Goal: Transaction & Acquisition: Purchase product/service

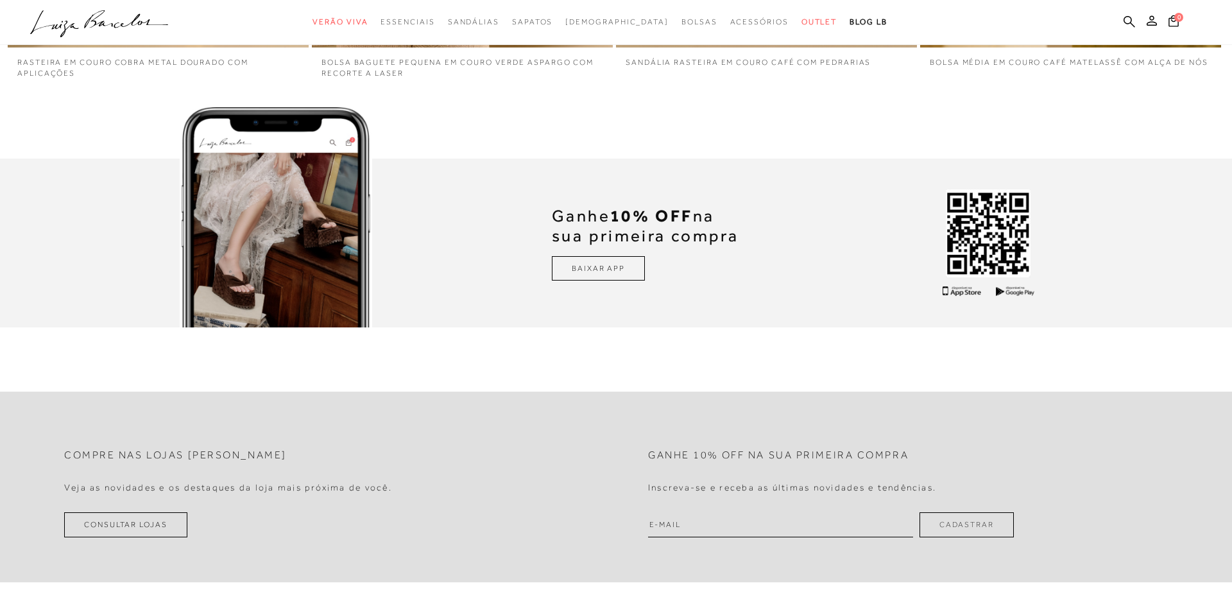
scroll to position [3604, 0]
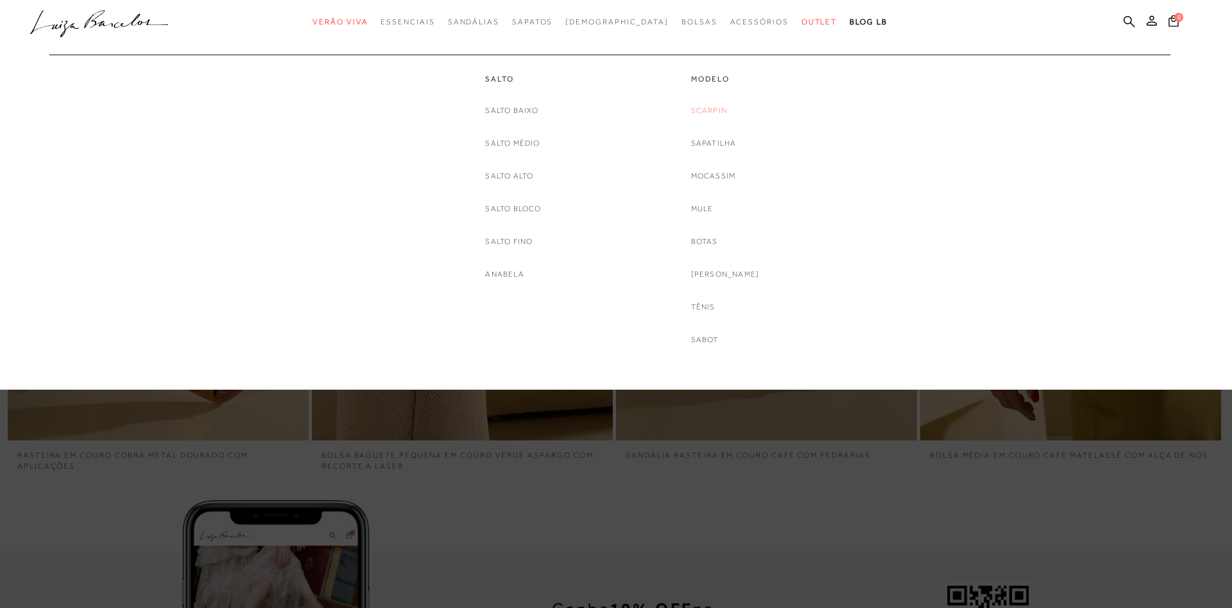
click at [714, 107] on link "Scarpin" at bounding box center [709, 110] width 36 height 13
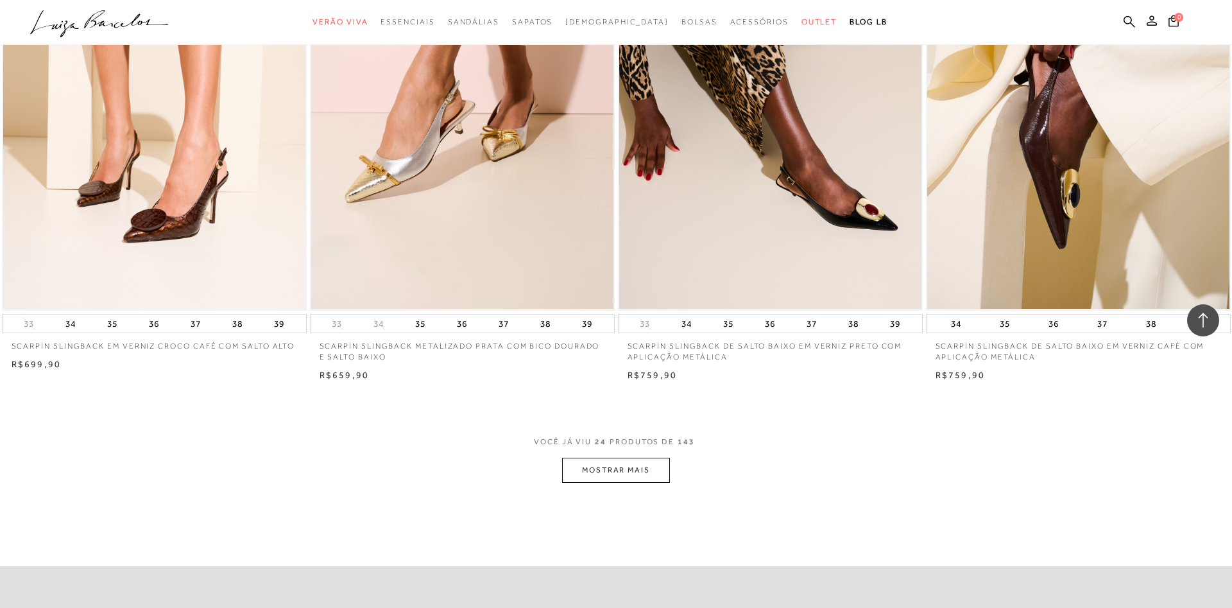
scroll to position [3142, 0]
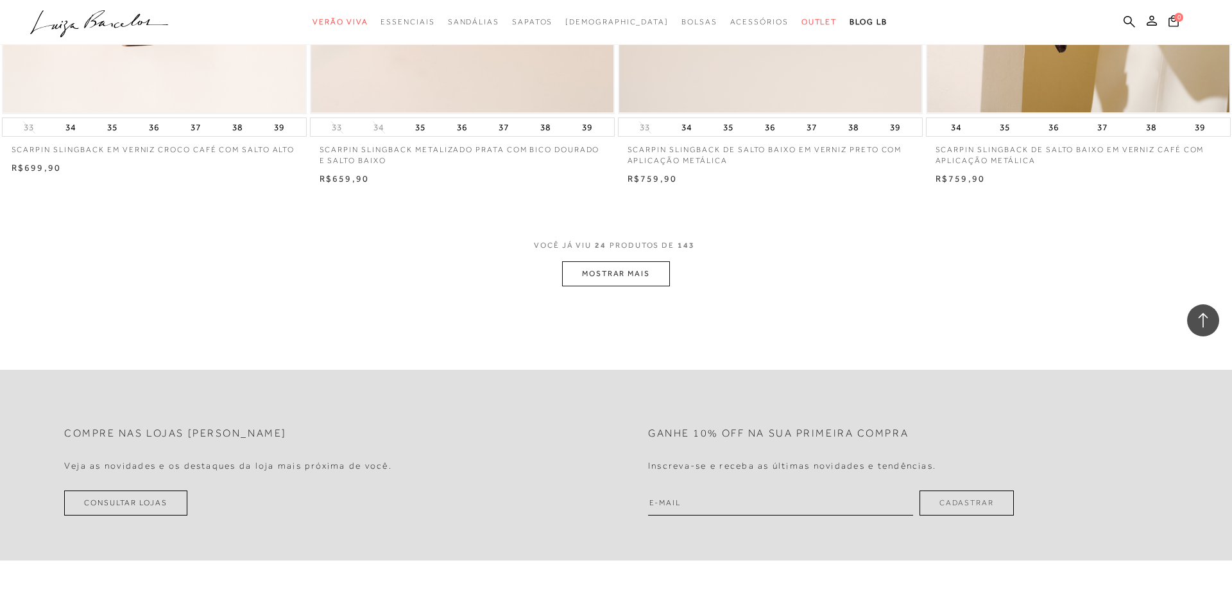
click at [598, 264] on button "MOSTRAR MAIS" at bounding box center [616, 273] width 108 height 25
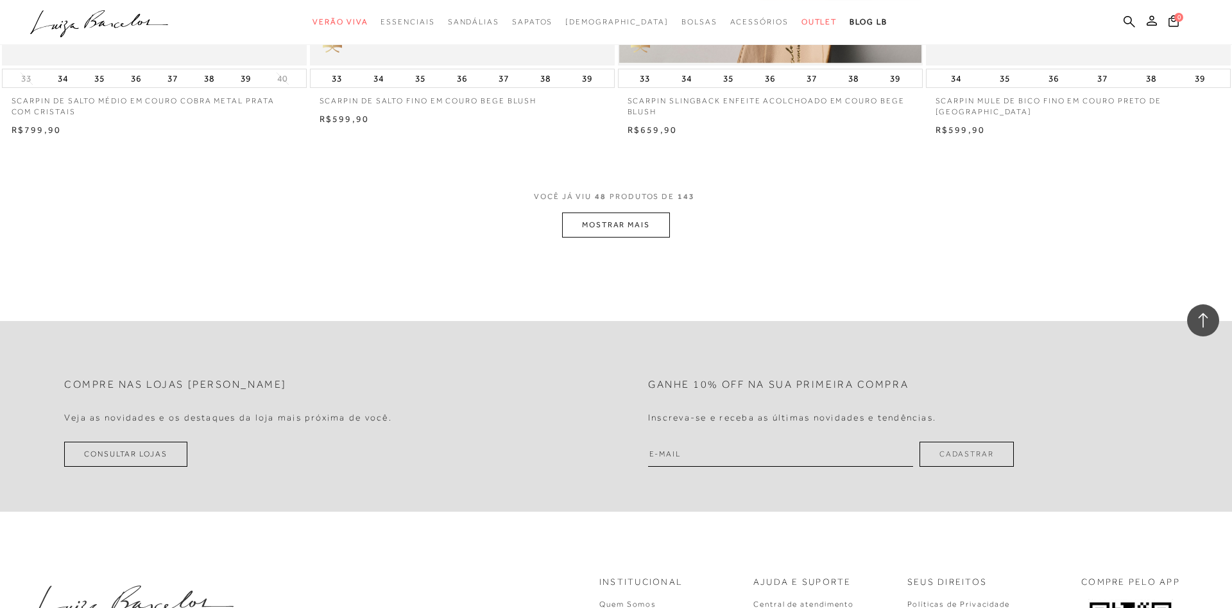
scroll to position [6480, 0]
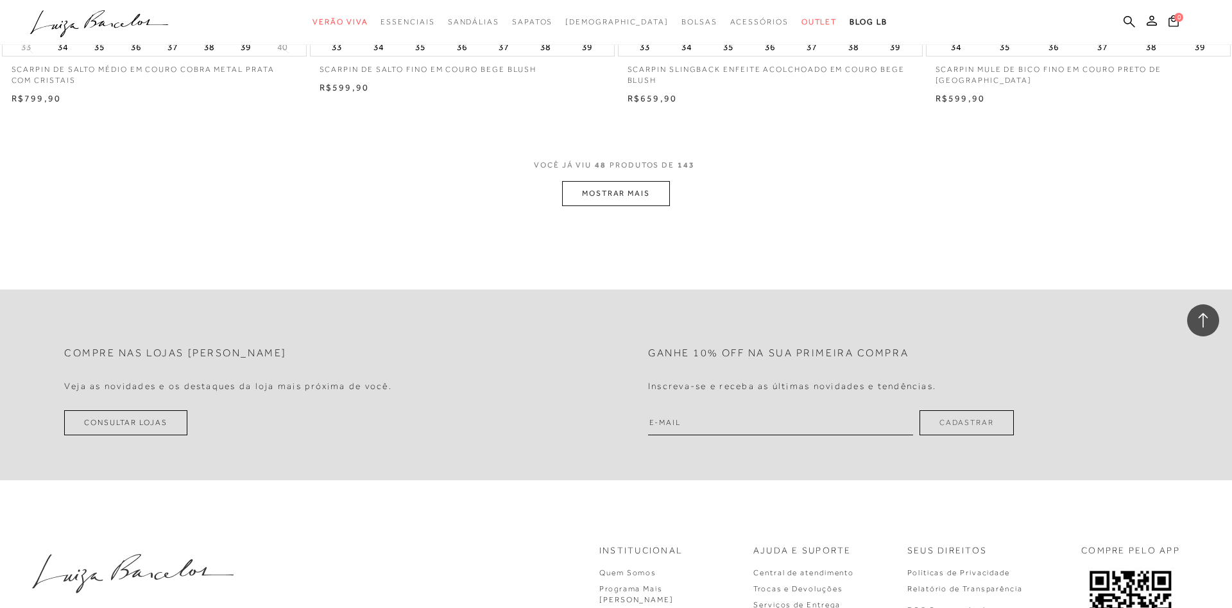
click at [583, 201] on button "MOSTRAR MAIS" at bounding box center [616, 193] width 108 height 25
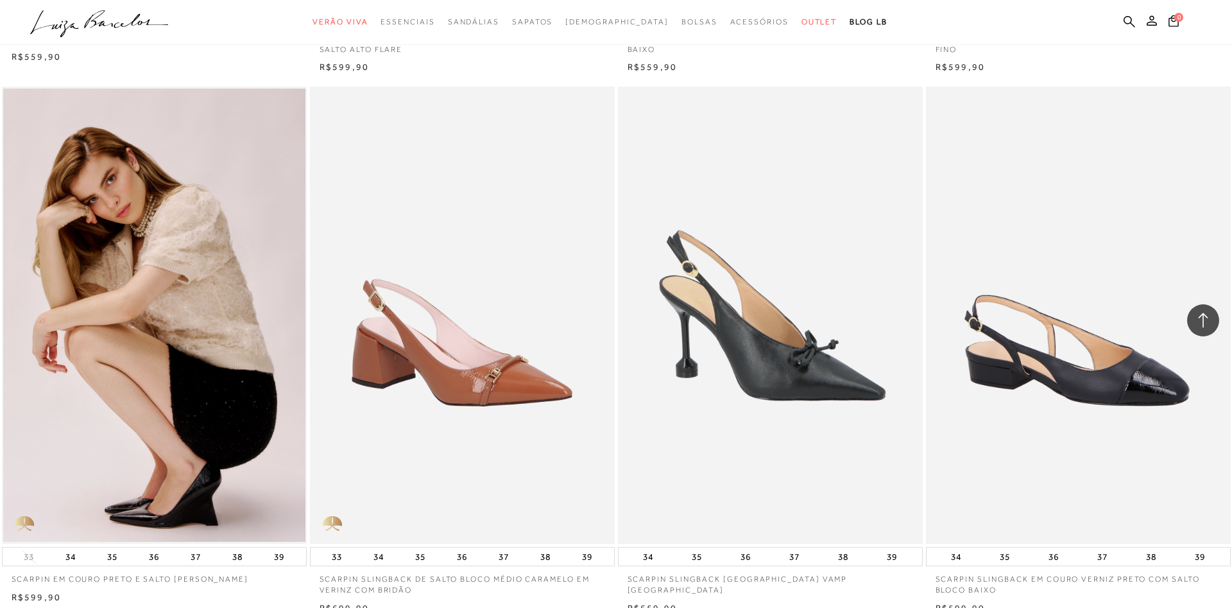
scroll to position [7854, 0]
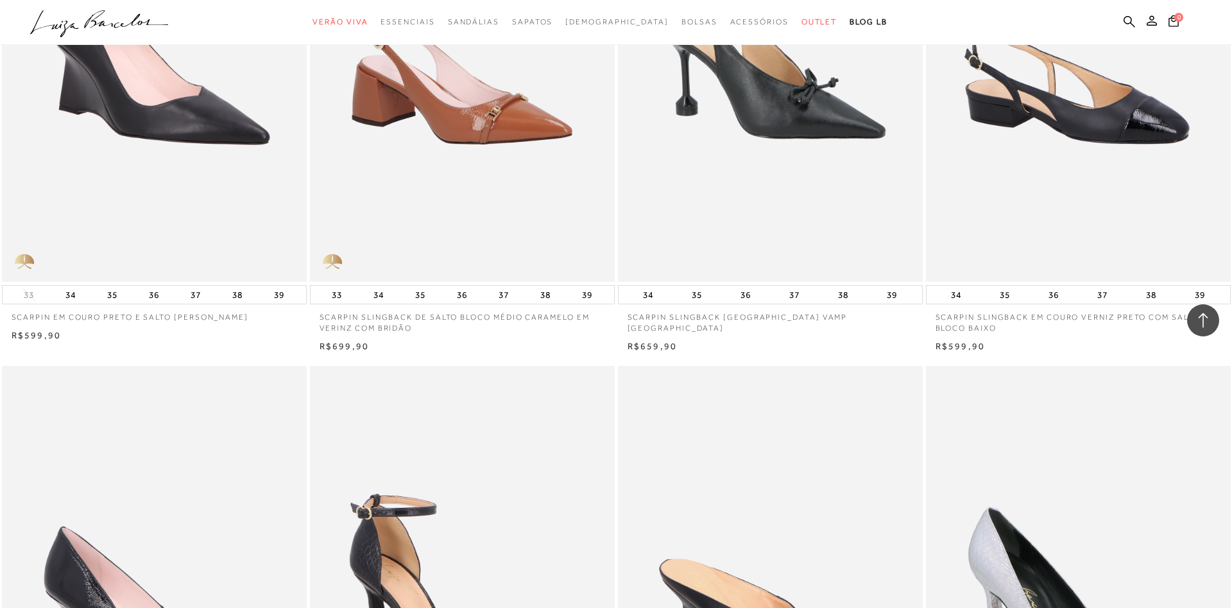
click at [185, 186] on img at bounding box center [155, 54] width 304 height 458
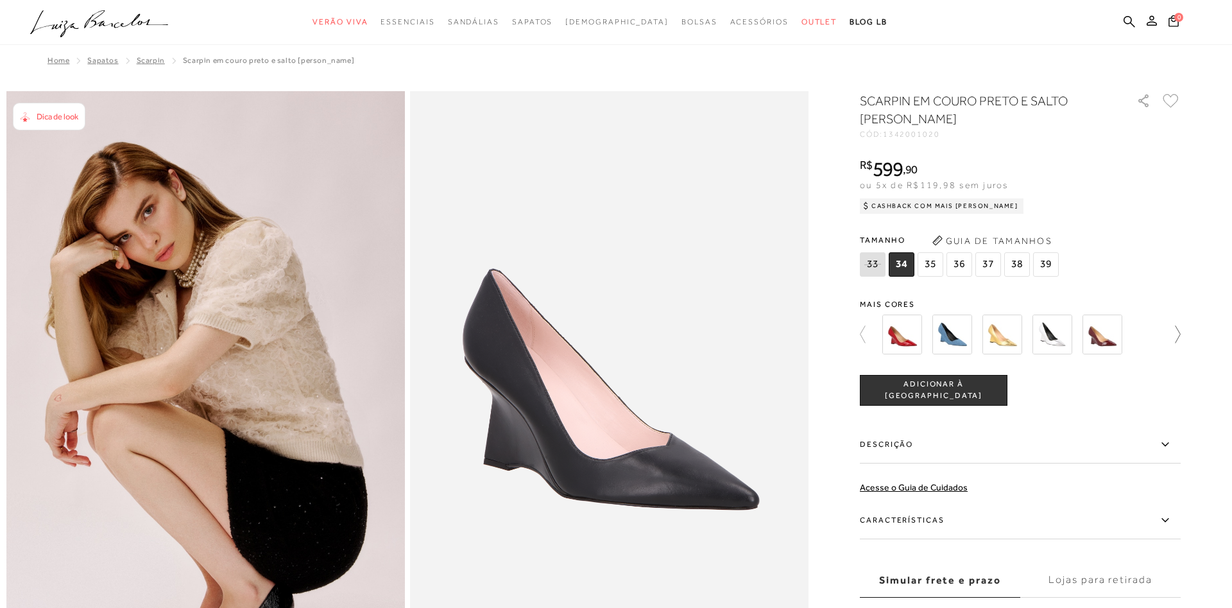
click at [1176, 329] on icon at bounding box center [1172, 334] width 18 height 18
click at [1176, 329] on div at bounding box center [1027, 334] width 298 height 47
click at [861, 332] on icon at bounding box center [869, 334] width 18 height 18
click at [1004, 330] on img at bounding box center [1002, 334] width 40 height 40
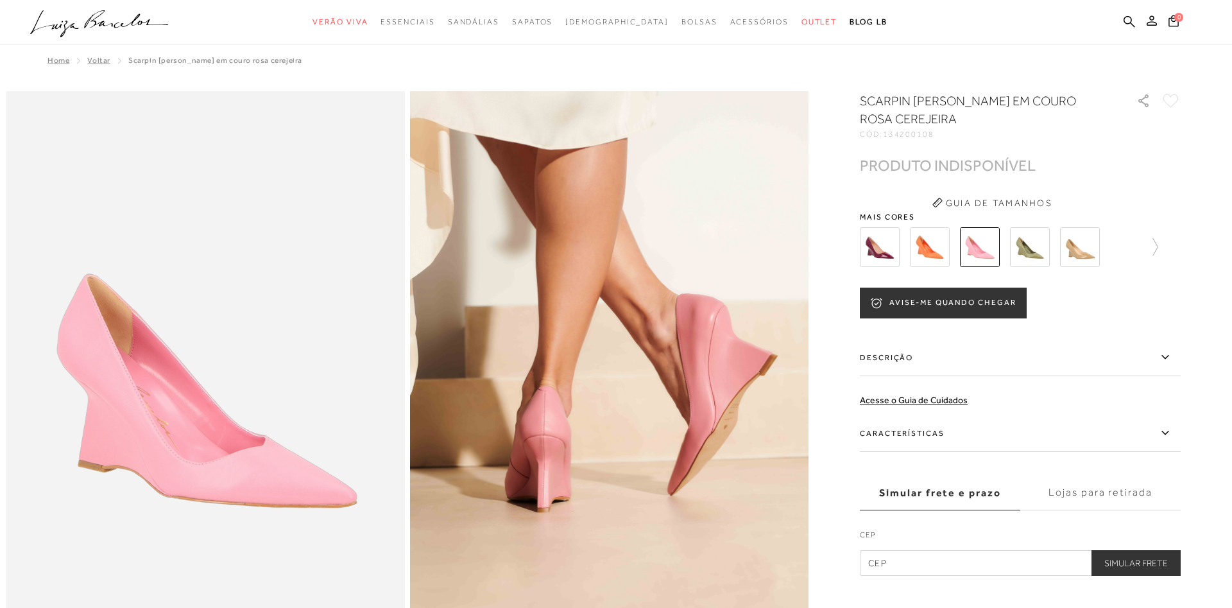
click at [947, 302] on button "AVISE-ME QUANDO CHEGAR" at bounding box center [943, 302] width 167 height 31
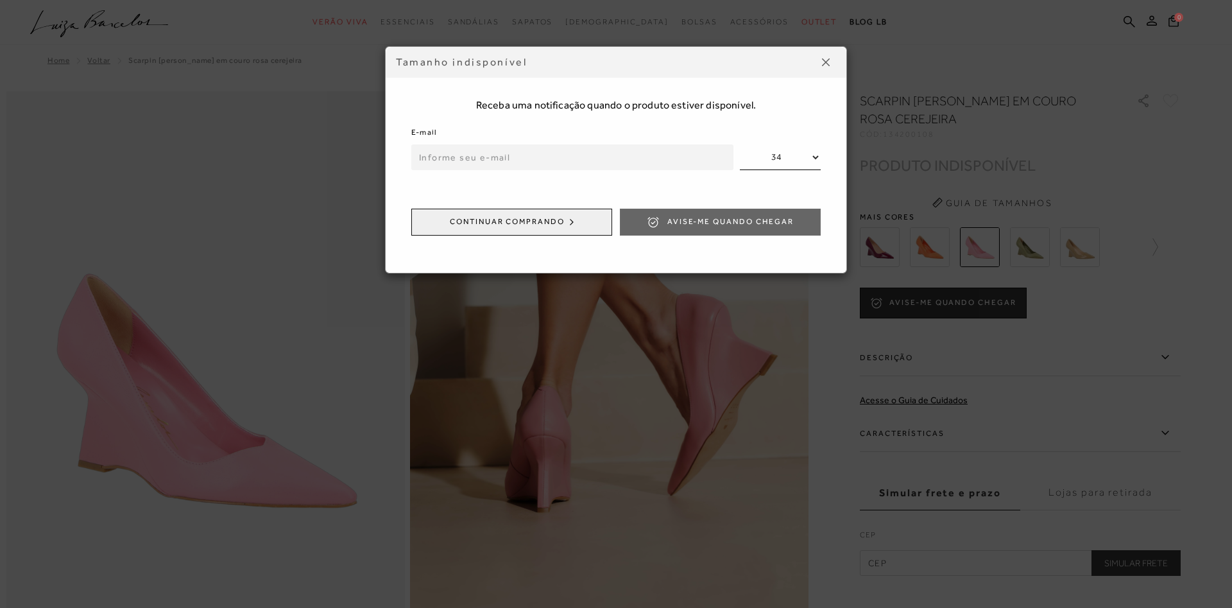
click at [578, 167] on input "email" at bounding box center [572, 157] width 322 height 26
click at [578, 162] on input "email" at bounding box center [572, 157] width 322 height 26
click at [740, 144] on select "34 35 36 37 38 39" at bounding box center [780, 157] width 81 height 26
select select
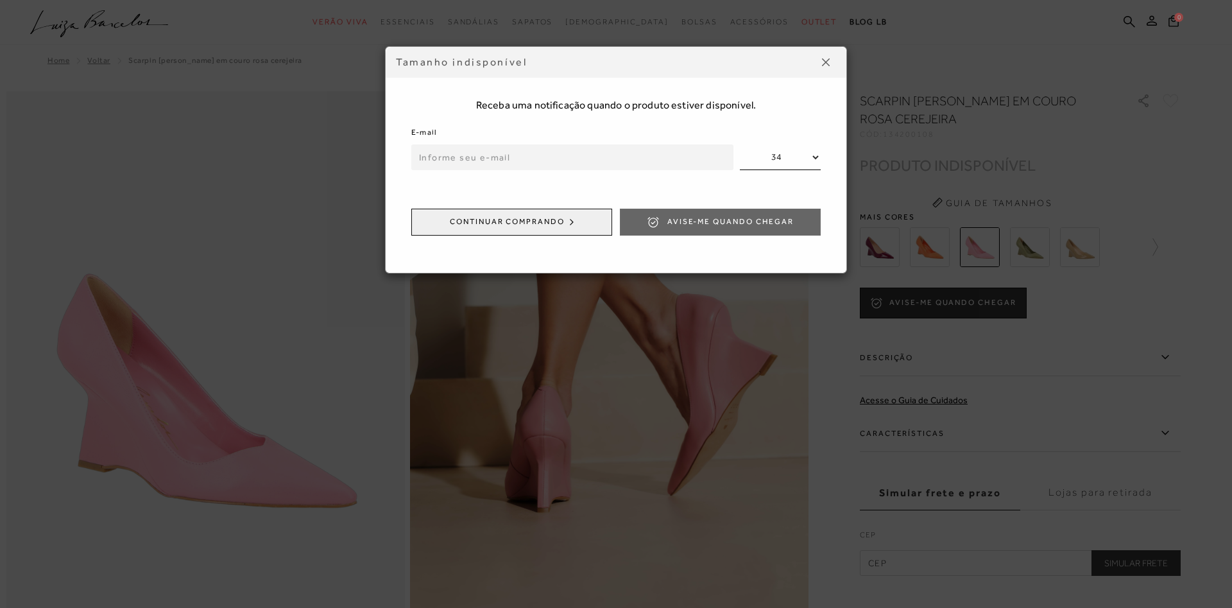
click option "35" at bounding box center [0, 0] width 0 height 0
click at [606, 156] on input "email" at bounding box center [572, 157] width 322 height 26
type input "[EMAIL_ADDRESS][DOMAIN_NAME]"
click at [669, 230] on button "Avise-me quando chegar" at bounding box center [720, 222] width 201 height 27
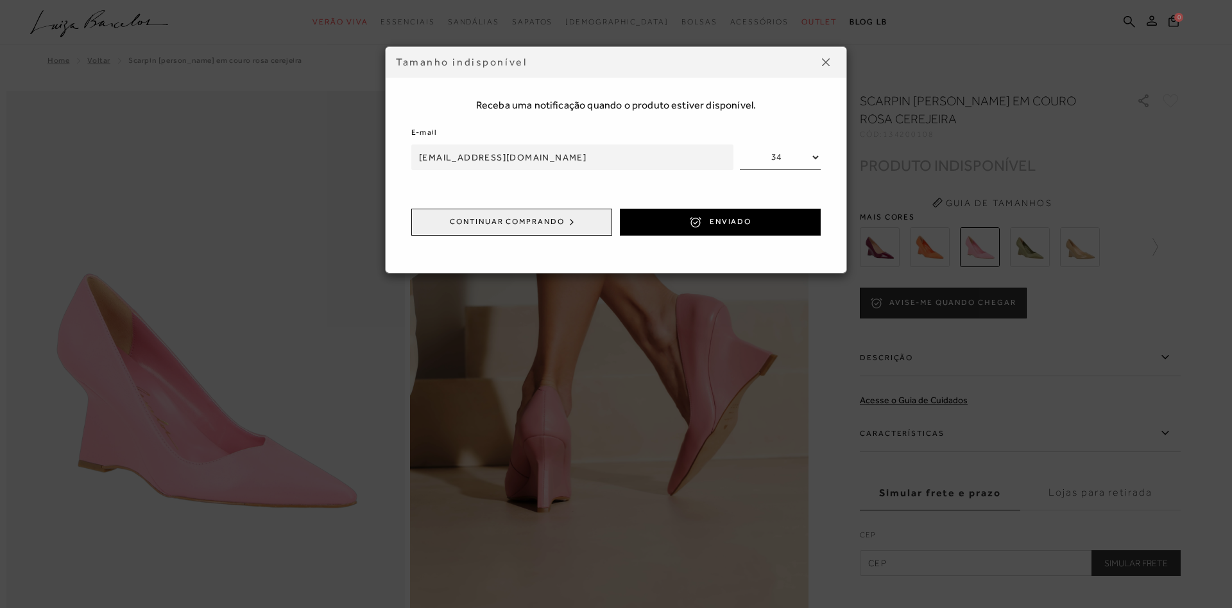
click at [823, 61] on img at bounding box center [826, 62] width 8 height 8
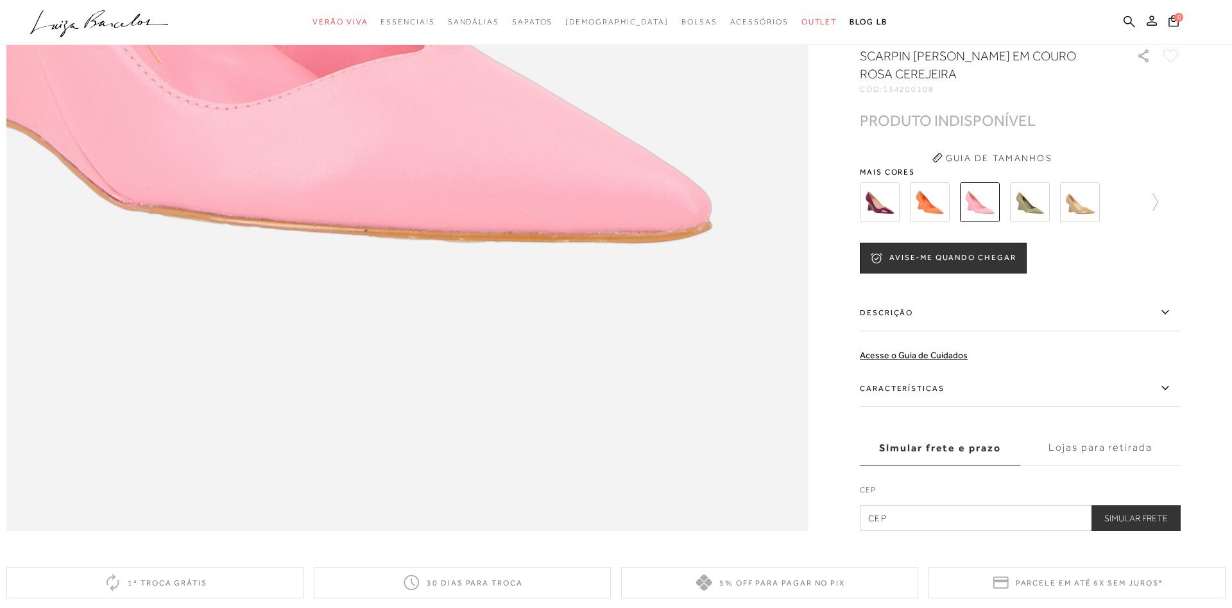
scroll to position [1505, 0]
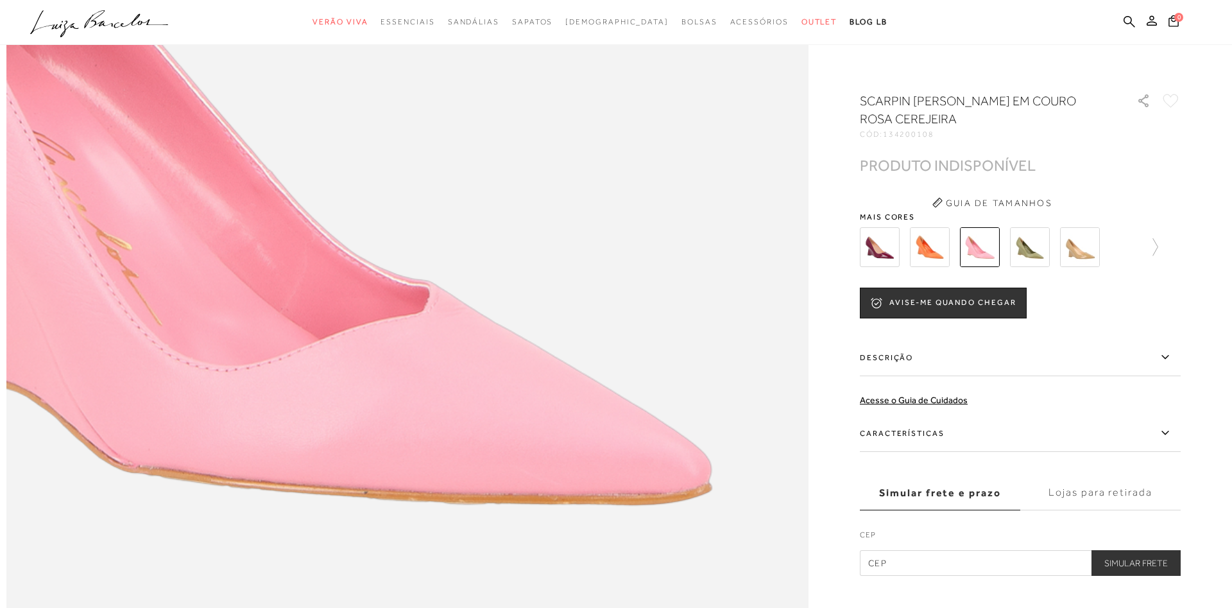
click at [969, 155] on div "SCARPIN [PERSON_NAME] EM COURO ROSA CEREJEIRA CÓD: 134200108 × É necessário sel…" at bounding box center [1020, 334] width 321 height 484
click at [991, 203] on button "Guia de Tamanhos" at bounding box center [992, 203] width 128 height 21
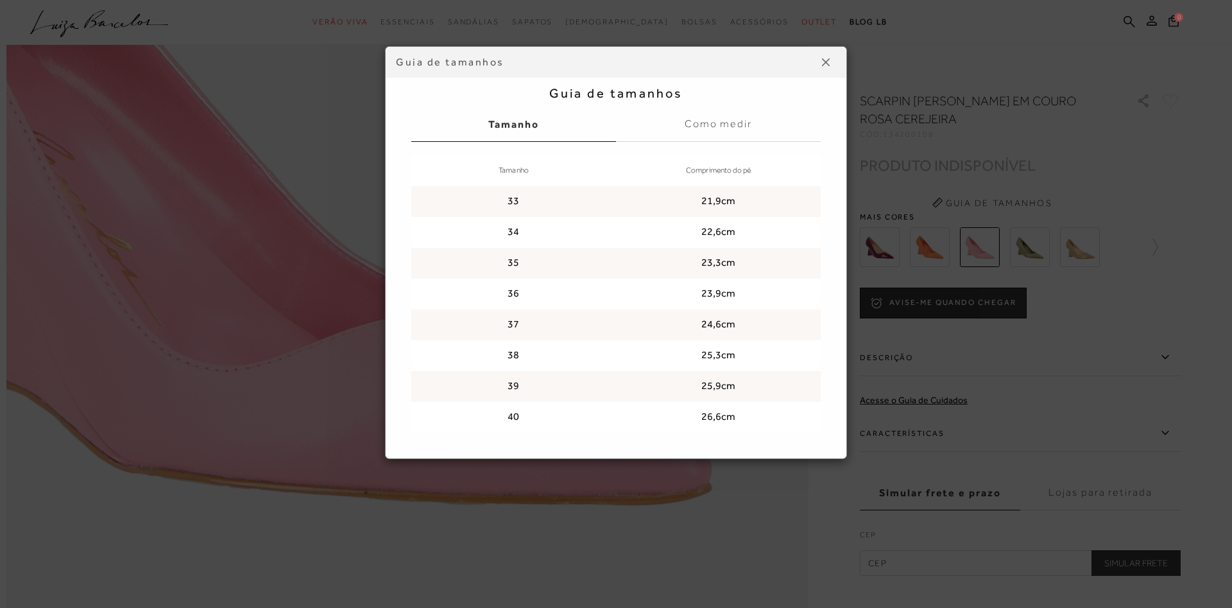
click at [833, 61] on button at bounding box center [826, 62] width 21 height 21
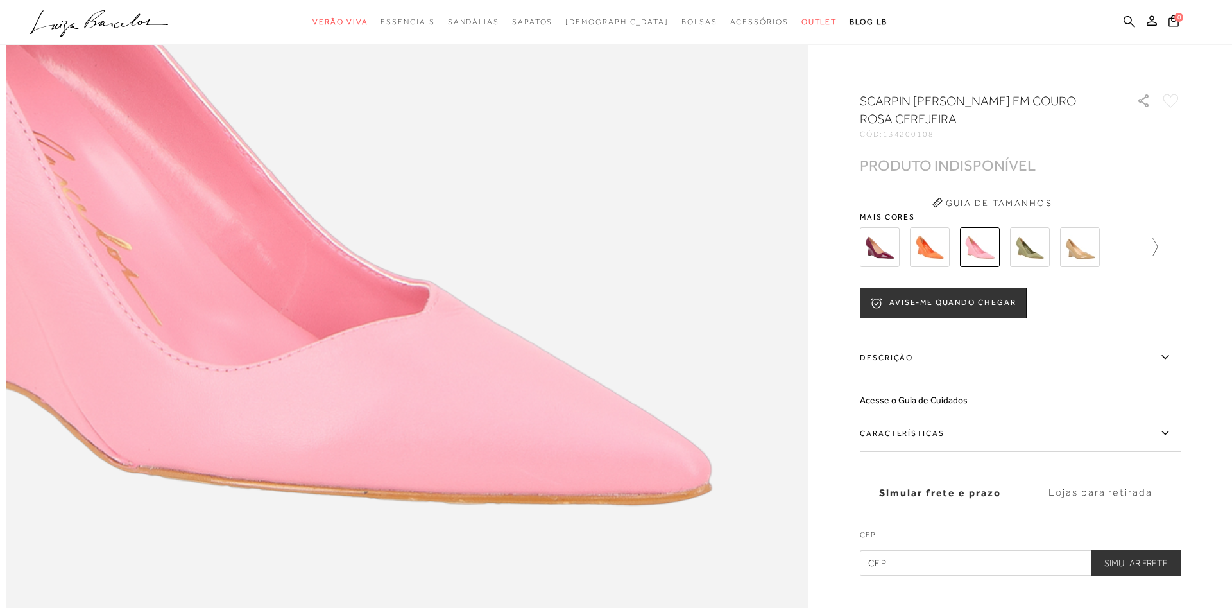
click at [1156, 249] on icon at bounding box center [1149, 247] width 18 height 18
click at [1013, 251] on img at bounding box center [1002, 247] width 40 height 40
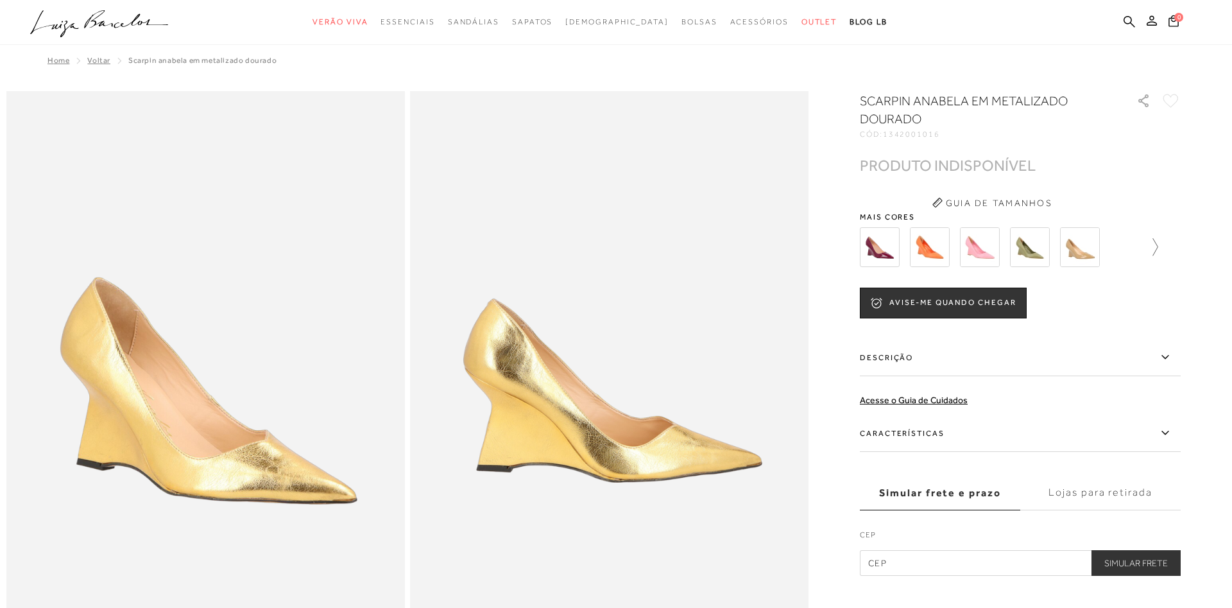
click at [1146, 253] on icon at bounding box center [1149, 247] width 18 height 18
click at [1146, 253] on div at bounding box center [1016, 246] width 276 height 47
click at [1174, 249] on icon at bounding box center [1172, 247] width 18 height 18
click at [883, 253] on img at bounding box center [902, 247] width 40 height 40
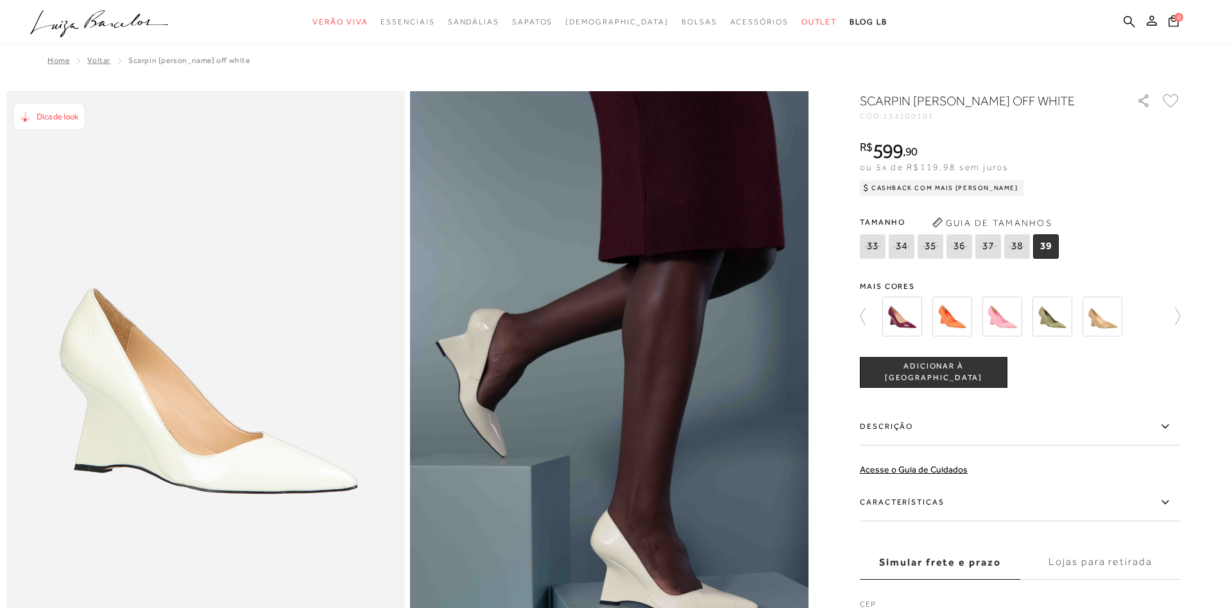
click at [933, 249] on icon at bounding box center [930, 246] width 18 height 16
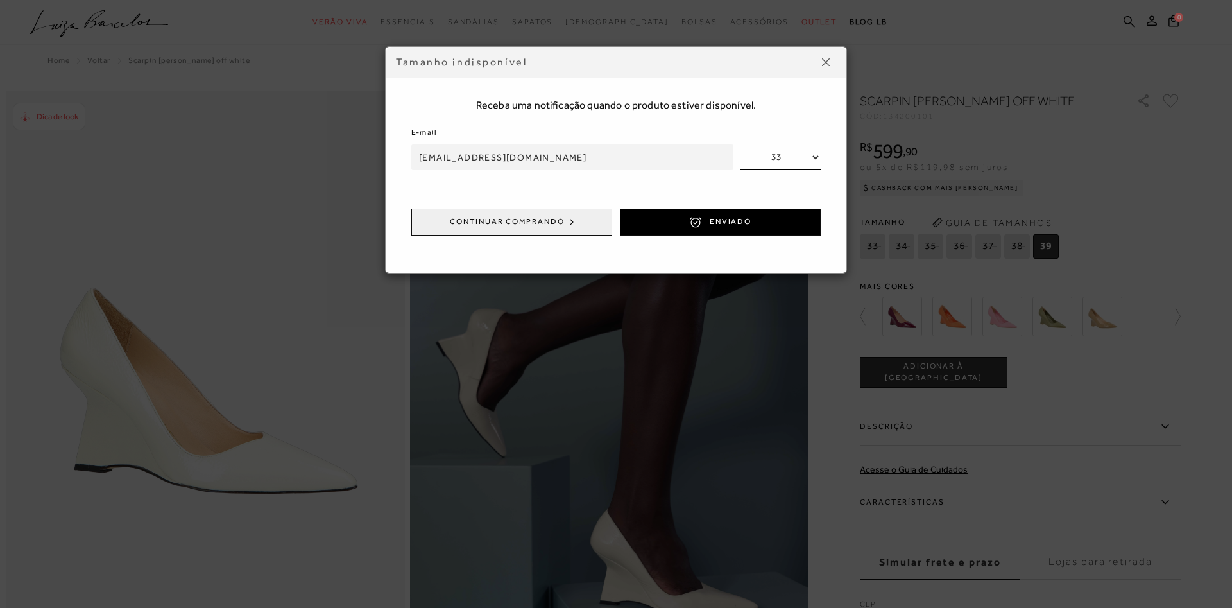
click at [831, 63] on button at bounding box center [826, 62] width 21 height 21
